Goal: Information Seeking & Learning: Check status

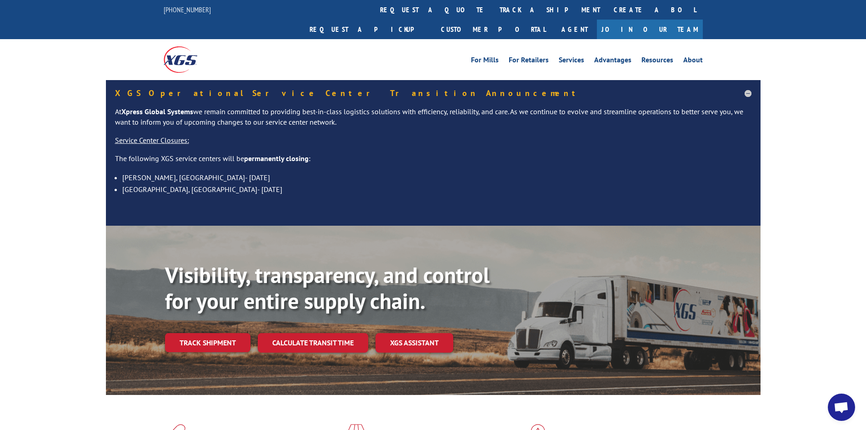
drag, startPoint x: 410, startPoint y: 10, endPoint x: 424, endPoint y: 24, distance: 20.2
click at [493, 9] on link "track a shipment" at bounding box center [550, 10] width 114 height 20
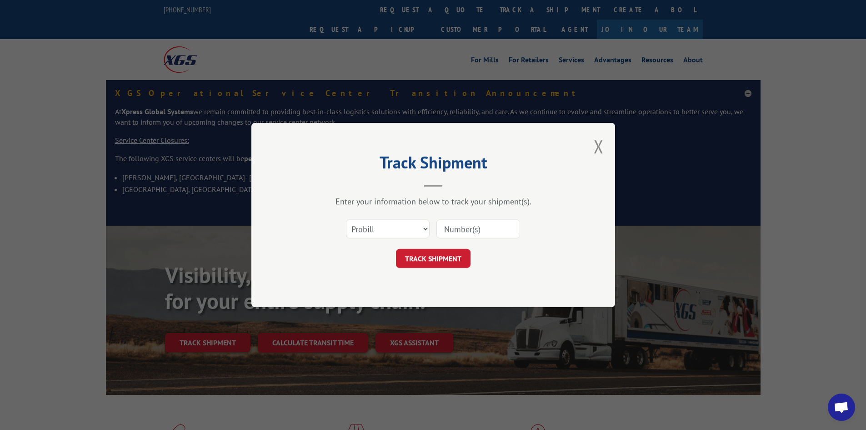
drag, startPoint x: 504, startPoint y: 225, endPoint x: 514, endPoint y: 228, distance: 10.6
click at [510, 225] on input at bounding box center [478, 228] width 84 height 19
type input "17227728"
click at [396, 249] on button "TRACK SHIPMENT" at bounding box center [433, 258] width 75 height 19
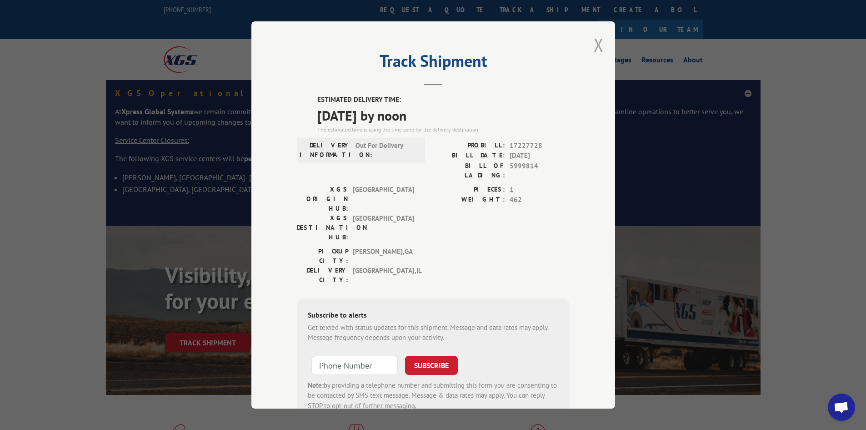
click at [594, 39] on button "Close modal" at bounding box center [599, 45] width 10 height 24
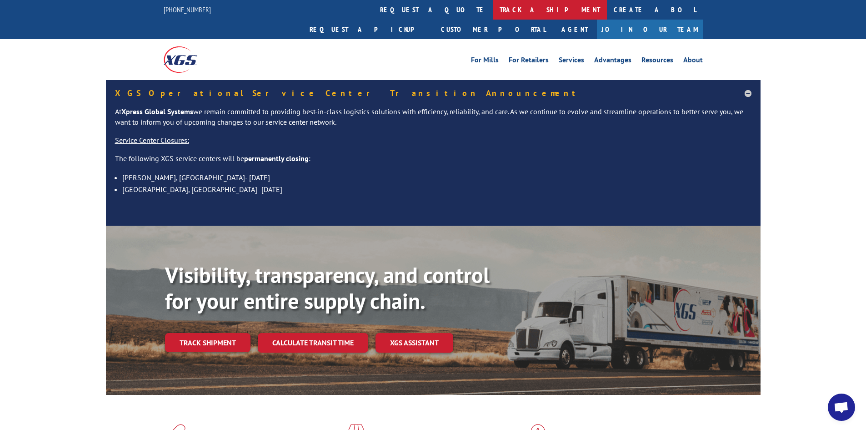
click at [493, 9] on link "track a shipment" at bounding box center [550, 10] width 114 height 20
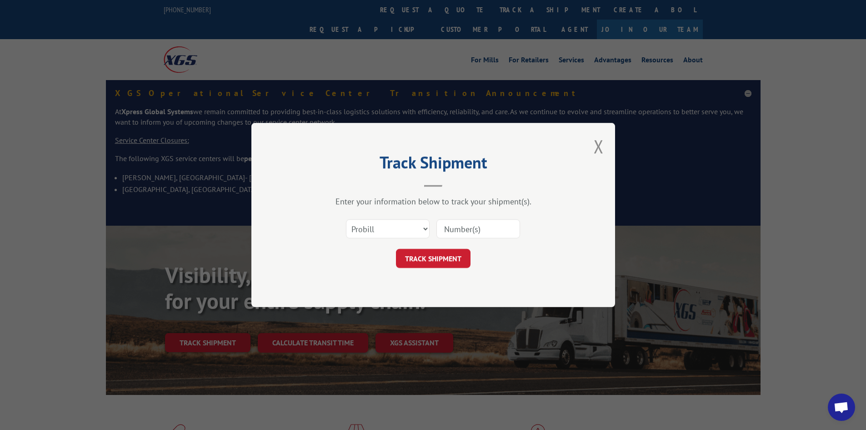
click at [487, 229] on input at bounding box center [478, 228] width 84 height 19
type input "17227728"
click button "TRACK SHIPMENT" at bounding box center [433, 258] width 75 height 19
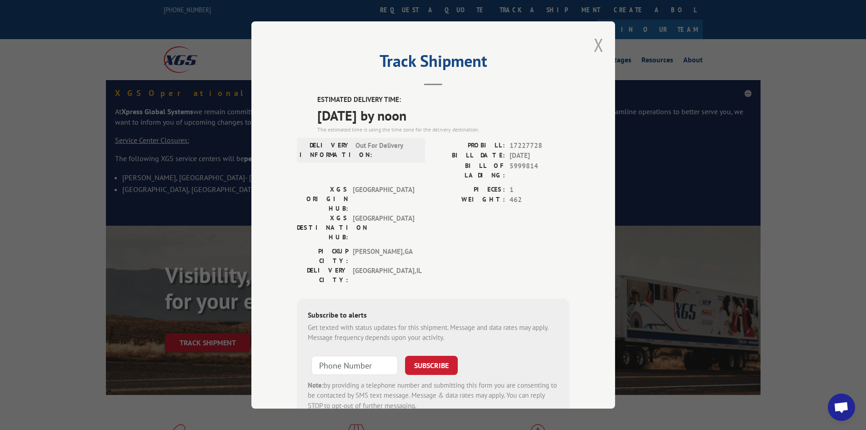
click at [596, 43] on button "Close modal" at bounding box center [599, 45] width 10 height 24
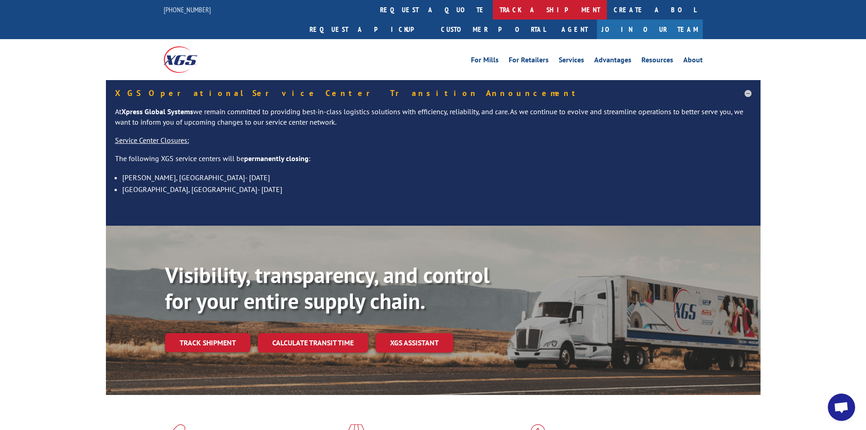
click at [493, 7] on link "track a shipment" at bounding box center [550, 10] width 114 height 20
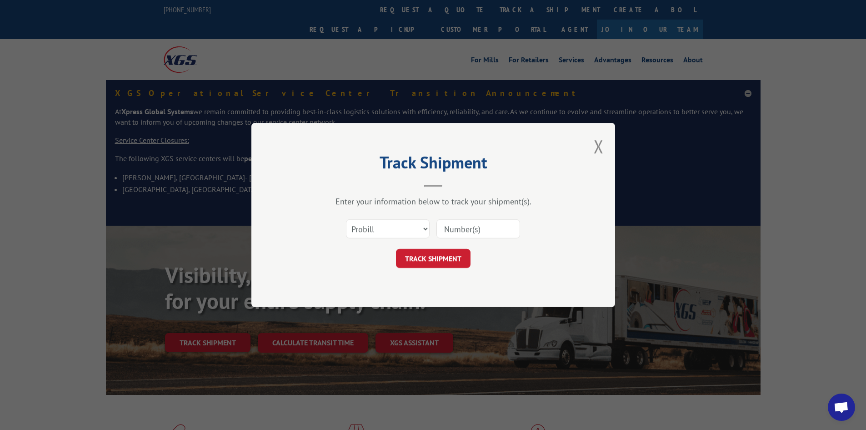
click at [464, 228] on input at bounding box center [478, 228] width 84 height 19
paste input "17228210"
type input "17228210"
click at [439, 254] on button "TRACK SHIPMENT" at bounding box center [433, 258] width 75 height 19
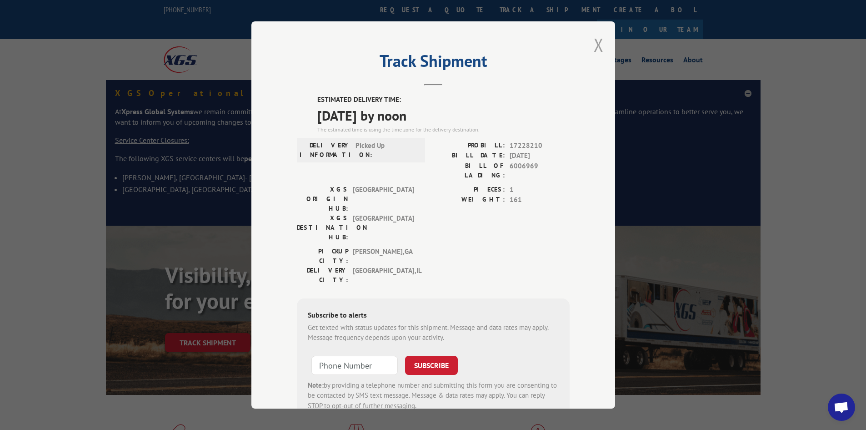
click at [594, 42] on button "Close modal" at bounding box center [599, 45] width 10 height 24
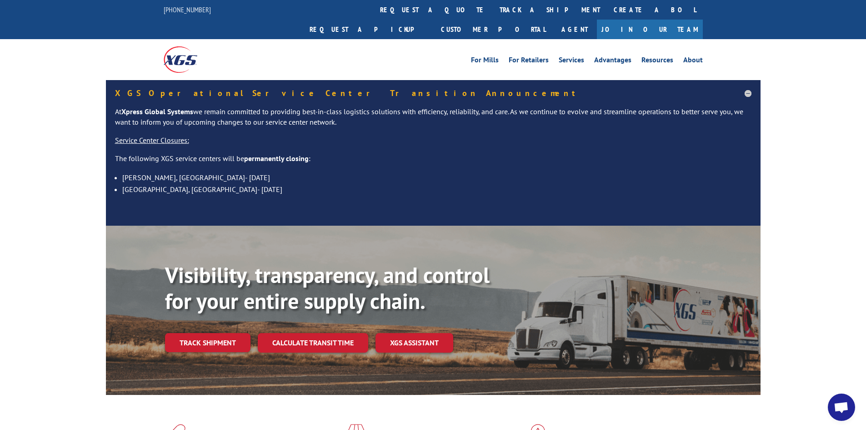
click at [493, 11] on link "track a shipment" at bounding box center [550, 10] width 114 height 20
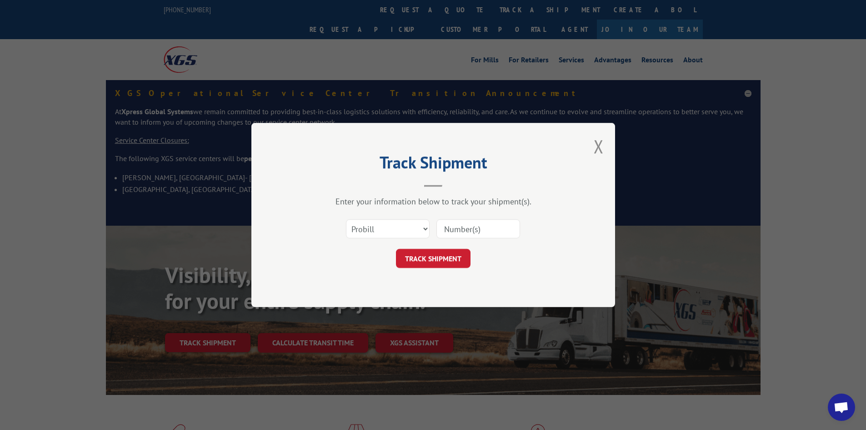
click at [484, 231] on input at bounding box center [478, 228] width 84 height 19
paste input "17228449"
type input "17228449"
click at [436, 255] on button "TRACK SHIPMENT" at bounding box center [433, 258] width 75 height 19
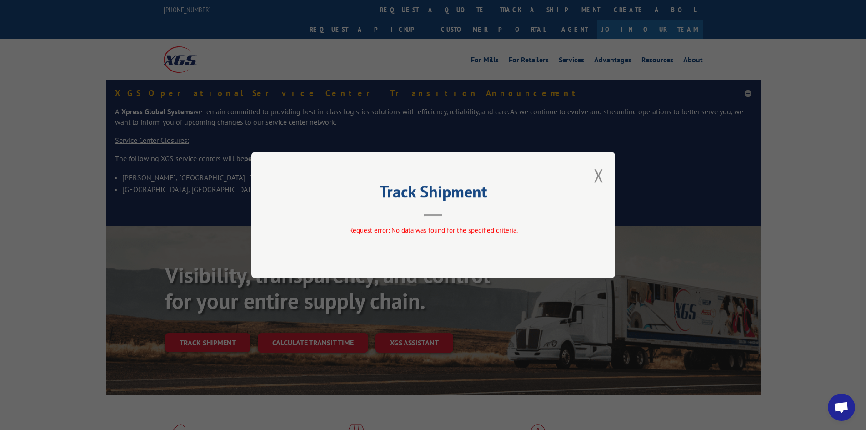
click at [604, 174] on div "Track Shipment Request error: No data was found for the specified criteria." at bounding box center [433, 215] width 364 height 126
click at [597, 177] on button "Close modal" at bounding box center [599, 175] width 10 height 24
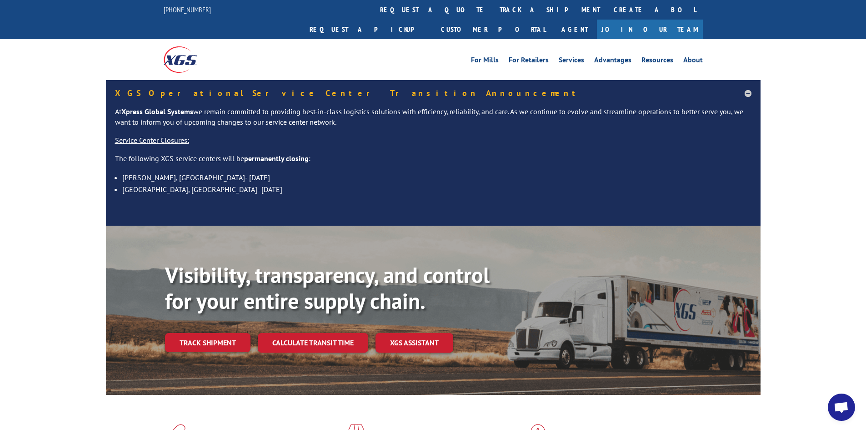
drag, startPoint x: 413, startPoint y: 9, endPoint x: 563, endPoint y: 107, distance: 179.1
click at [493, 8] on link "track a shipment" at bounding box center [550, 10] width 114 height 20
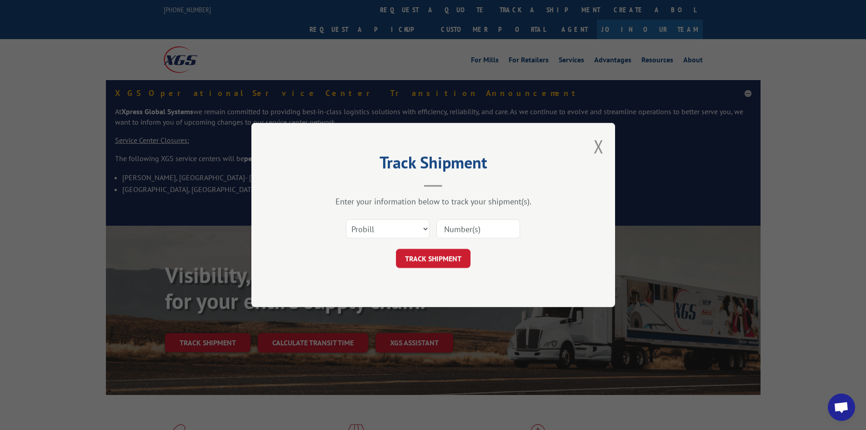
drag, startPoint x: 501, startPoint y: 230, endPoint x: 516, endPoint y: 227, distance: 15.8
click at [513, 228] on input at bounding box center [478, 228] width 84 height 19
type input "17227728"
click button "TRACK SHIPMENT" at bounding box center [433, 258] width 75 height 19
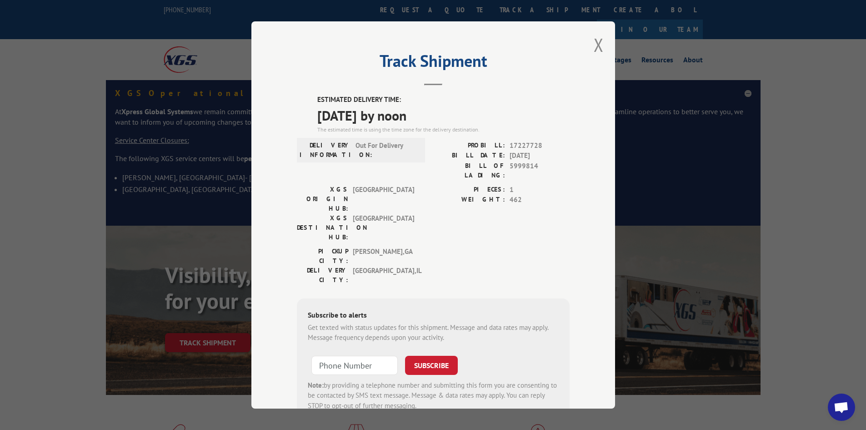
drag, startPoint x: 599, startPoint y: 44, endPoint x: 523, endPoint y: 27, distance: 77.7
click at [594, 44] on button "Close modal" at bounding box center [599, 45] width 10 height 24
